Goal: Find specific page/section

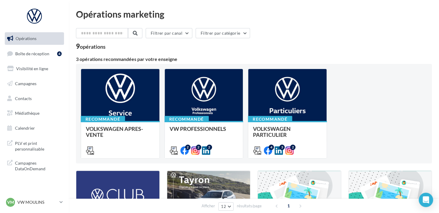
click at [43, 38] on link "Opérations" at bounding box center [35, 38] width 62 height 13
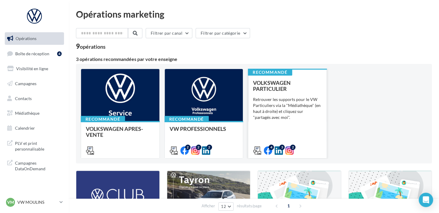
click at [276, 100] on div "Retrouver les supports pour le VW Particuliers via la "Médiathèque" (en haut à …" at bounding box center [287, 109] width 69 height 24
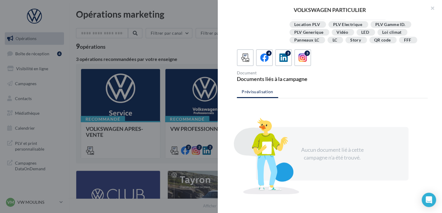
scroll to position [120, 0]
click at [266, 60] on icon at bounding box center [264, 57] width 9 height 9
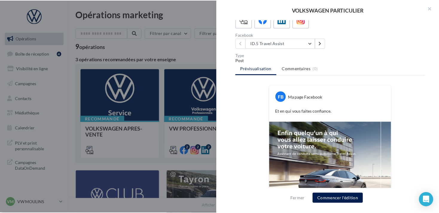
scroll to position [215, 0]
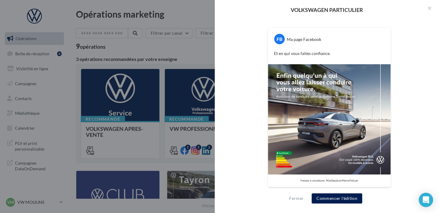
click at [190, 37] on div at bounding box center [219, 106] width 439 height 213
